Goal: Task Accomplishment & Management: Manage account settings

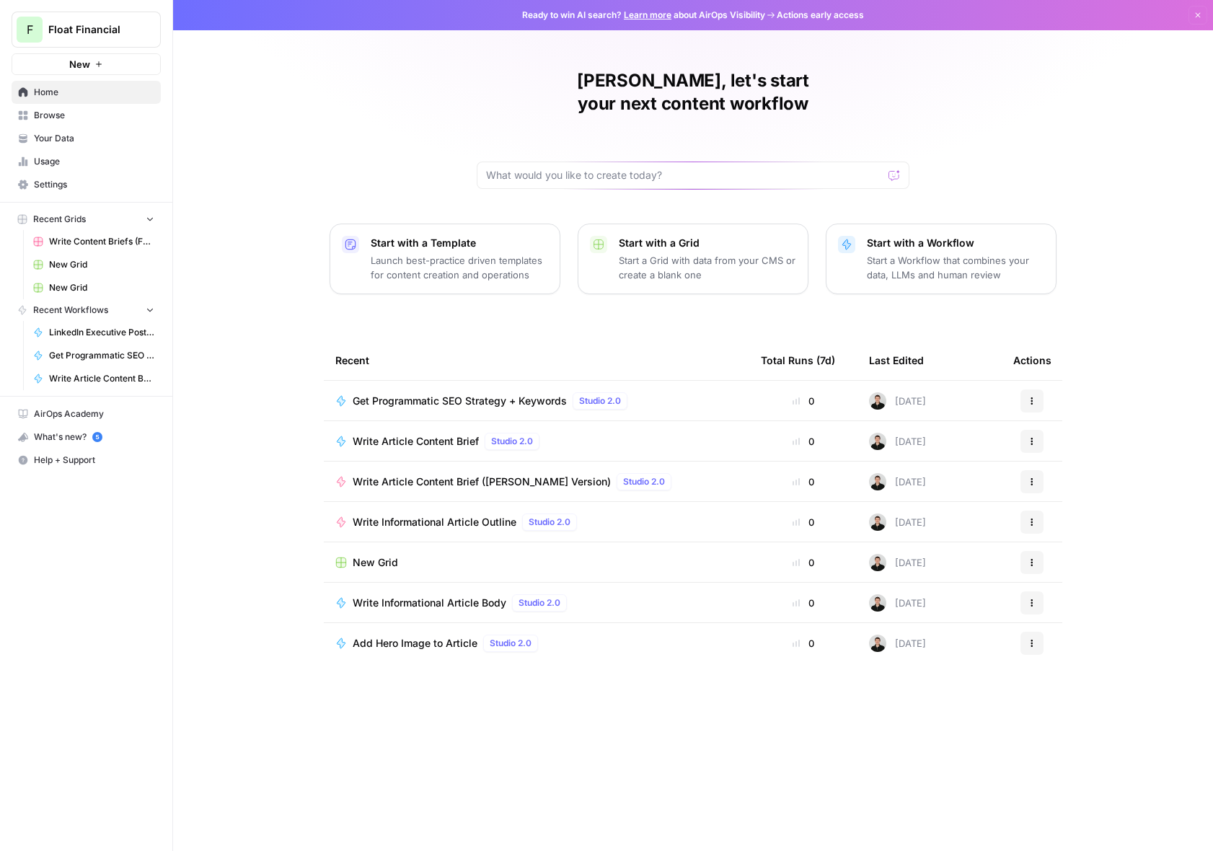
click at [247, 202] on div "Ruslan, let's start your next content workflow Start with a Template Launch bes…" at bounding box center [693, 425] width 1040 height 851
click at [239, 486] on div "Ruslan, let's start your next content workflow Start with a Template Launch bes…" at bounding box center [693, 425] width 1040 height 851
click at [56, 169] on link "Usage" at bounding box center [86, 161] width 149 height 23
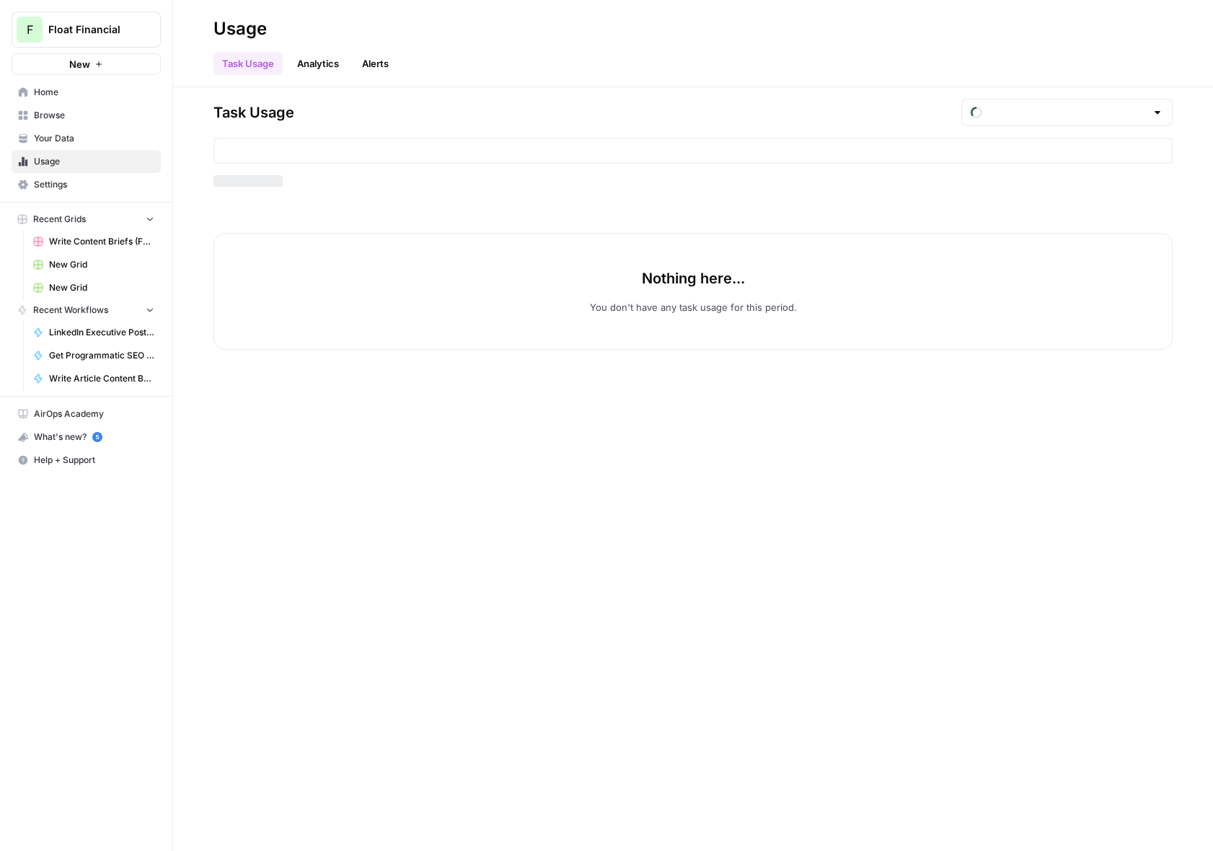
type input "August Included Tasks"
click at [56, 178] on span "Settings" at bounding box center [94, 184] width 120 height 13
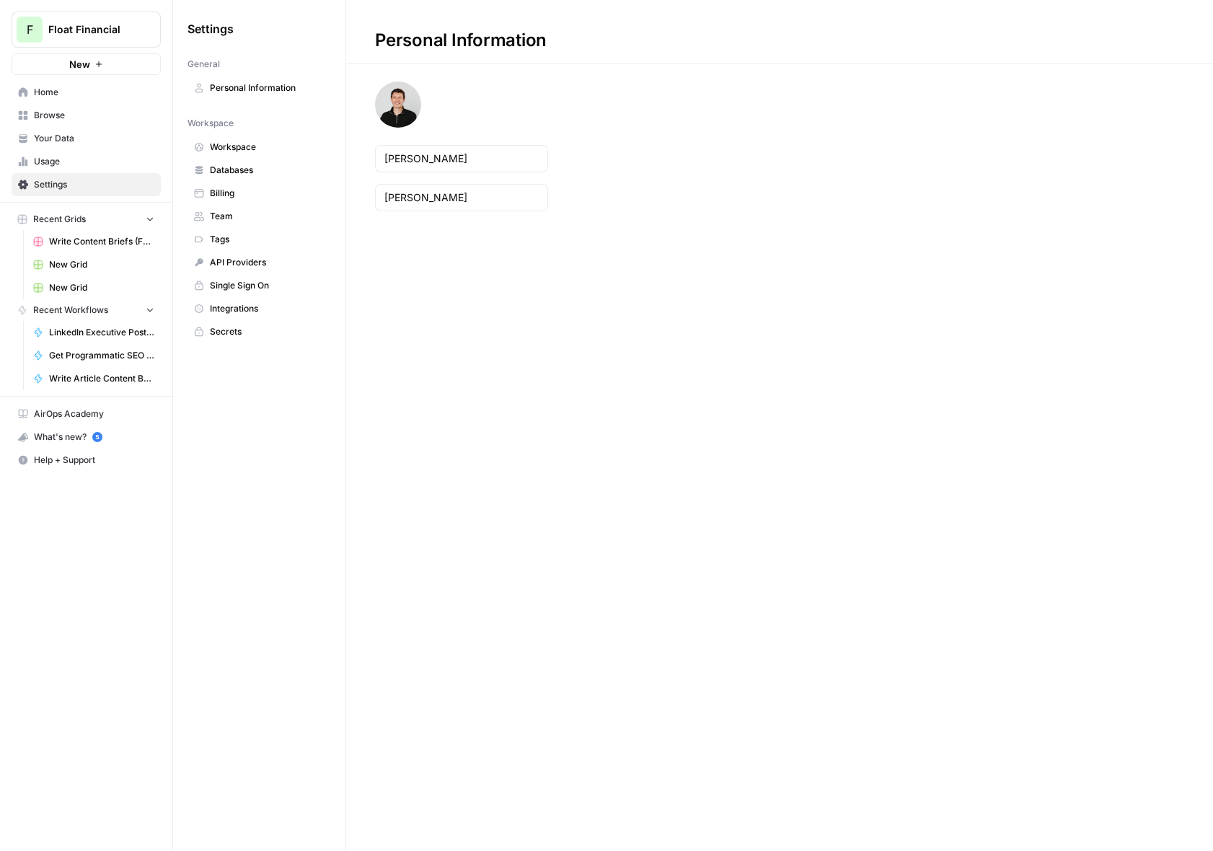
click at [270, 320] on link "Secrets" at bounding box center [260, 331] width 144 height 23
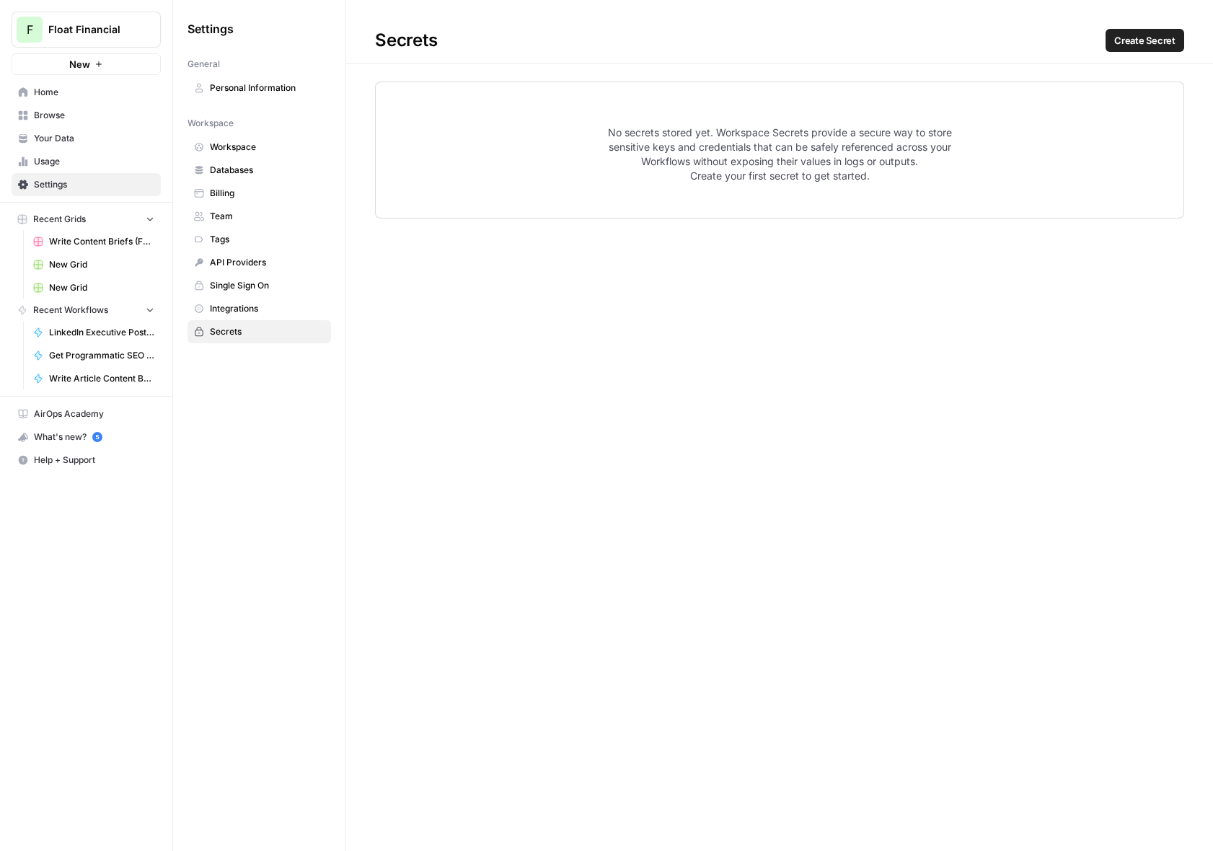
click at [270, 294] on link "Single Sign On" at bounding box center [260, 285] width 144 height 23
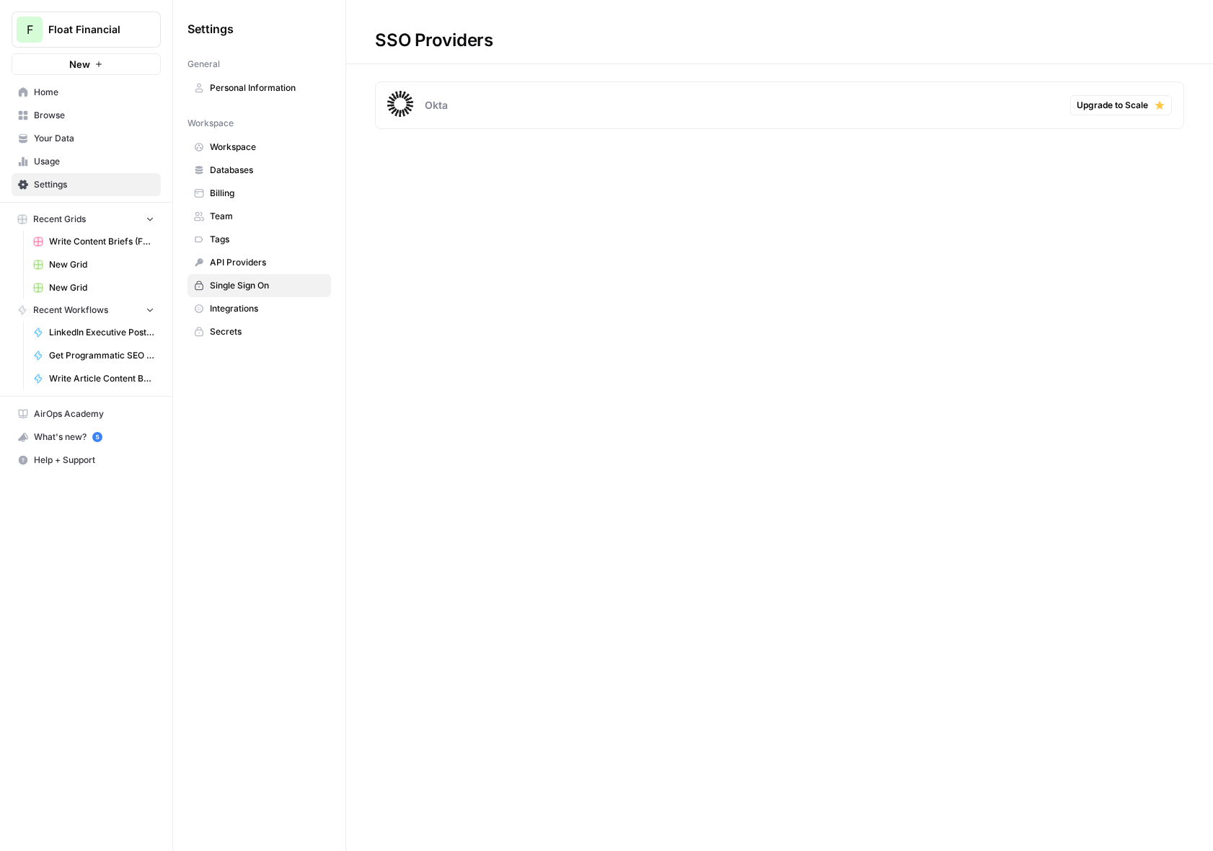
click at [260, 189] on span "Billing" at bounding box center [267, 193] width 115 height 13
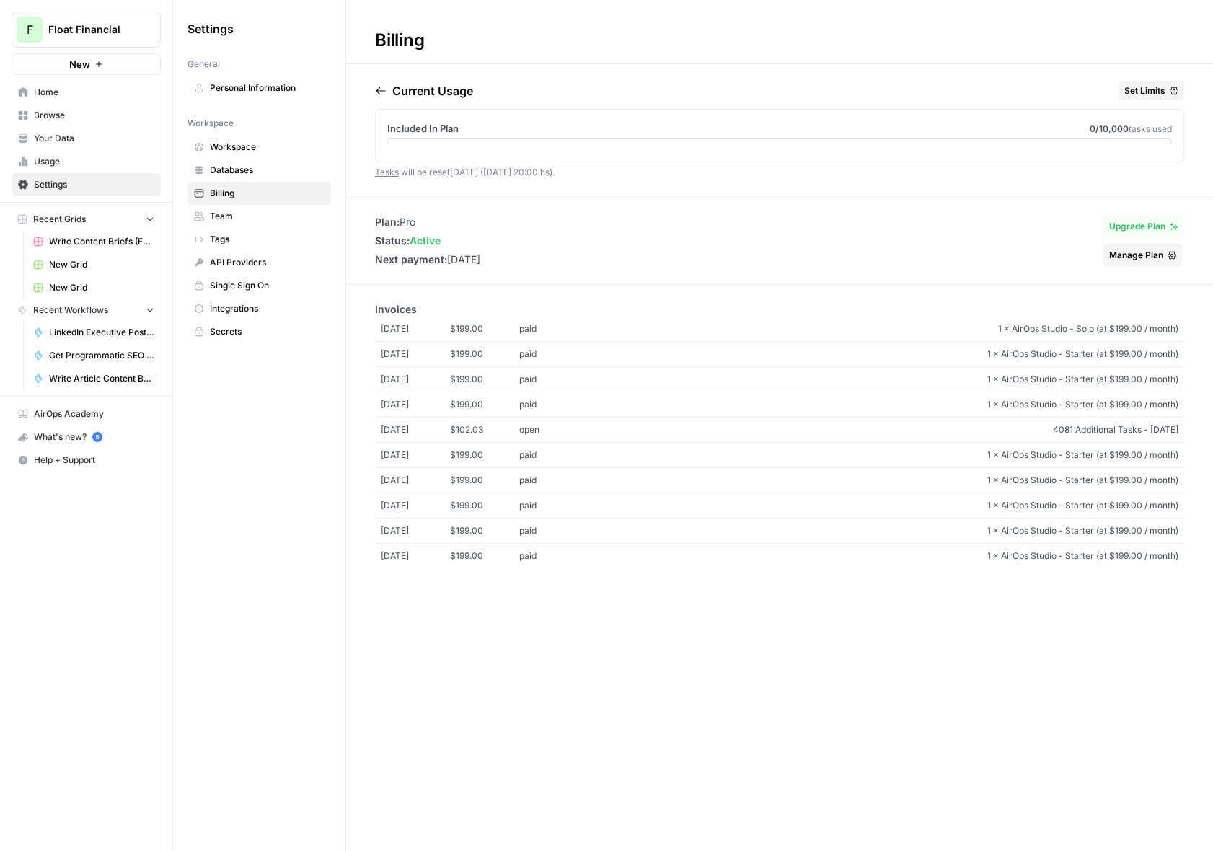
click at [1148, 259] on span "Manage Plan" at bounding box center [1136, 255] width 54 height 13
